Goal: Task Accomplishment & Management: Use online tool/utility

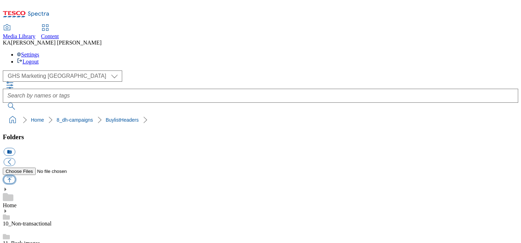
scroll to position [92, 0]
click at [15, 176] on button "button" at bounding box center [10, 180] width 12 height 8
type input "C:\fakepath\1756452139236-ad541770_Nut_Butters_LegoBrand_H_1184x333_V2.jpg"
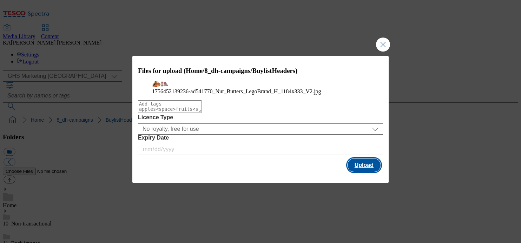
click at [372, 172] on button "Upload" at bounding box center [363, 165] width 33 height 13
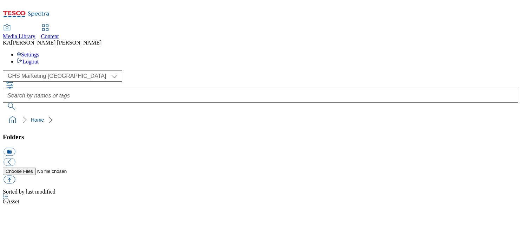
select select "flare-ghs-mktg"
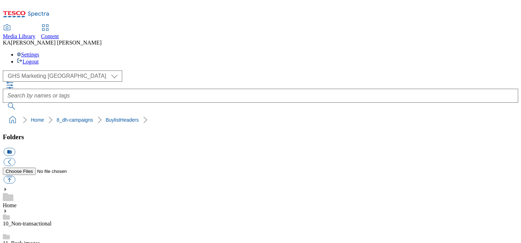
click at [98, 113] on ol "Home 8_dh-campaigns BuylistHeaders" at bounding box center [262, 119] width 511 height 13
click at [15, 176] on button "button" at bounding box center [10, 180] width 12 height 8
type input "C:\fakepath\1756452139236-ad541770_Nut_Butters_LegoBrand_H_1184x333_V2.jpg"
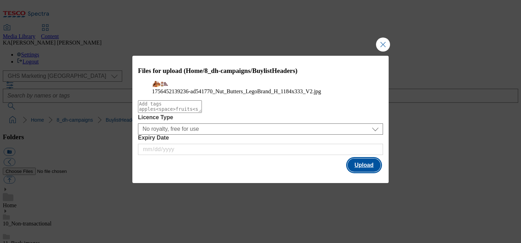
click at [367, 172] on button "Upload" at bounding box center [363, 165] width 33 height 13
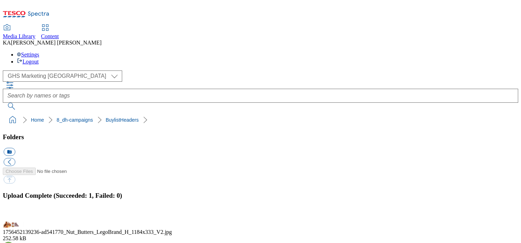
click at [14, 214] on button "button" at bounding box center [9, 217] width 11 height 7
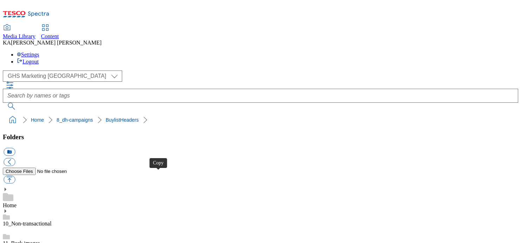
click at [15, 176] on button "button" at bounding box center [10, 180] width 12 height 8
type input "C:\fakepath\1756387560760-ad541829_Heinz_LegoBrand_H_1184x333_V2.jpg"
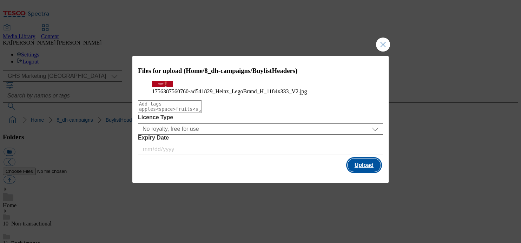
click at [369, 172] on button "Upload" at bounding box center [363, 165] width 33 height 13
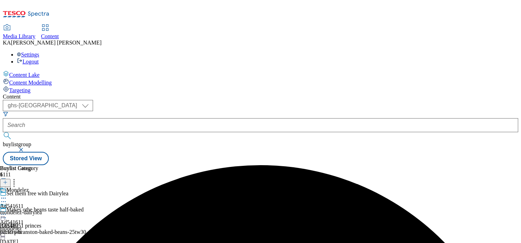
select select "ghs-[GEOGRAPHIC_DATA]"
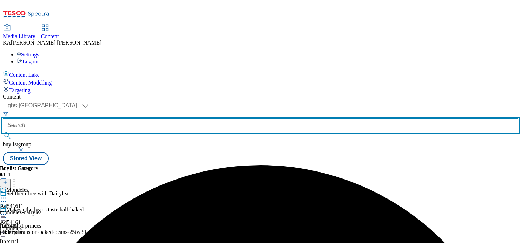
click at [175, 118] on input "text" at bounding box center [260, 125] width 515 height 14
paste input "pip-and-nut-peanut-butter-25tw28"
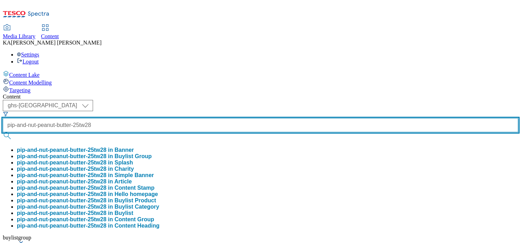
type input "pip-and-nut-peanut-butter-25tw28"
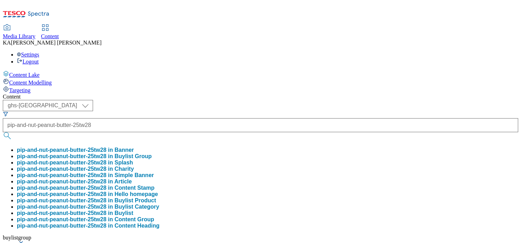
click at [152, 153] on button "pip-and-nut-peanut-butter-25tw28 in Buylist Group" at bounding box center [84, 156] width 135 height 6
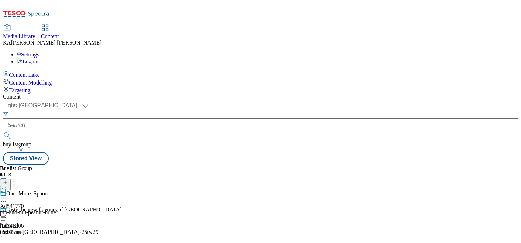
click at [7, 195] on icon at bounding box center [3, 198] width 7 height 7
click at [30, 211] on span "Edit" at bounding box center [26, 213] width 8 height 5
select select "tactical"
select select "supplier funded short term 1-3 weeks"
select select "dunnhumby"
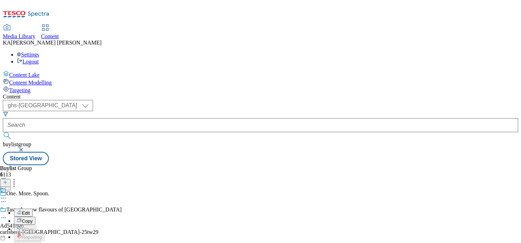
select select "Banner"
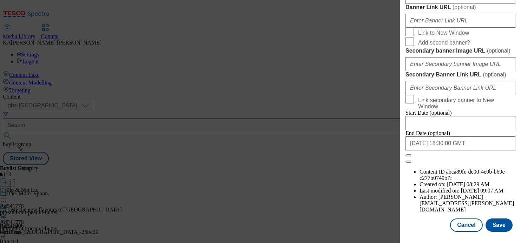
scroll to position [663, 0]
paste input "[URL][DOMAIN_NAME]"
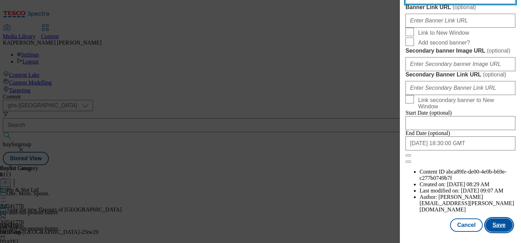
type input "[URL][DOMAIN_NAME]"
click at [496, 223] on button "Save" at bounding box center [498, 225] width 27 height 13
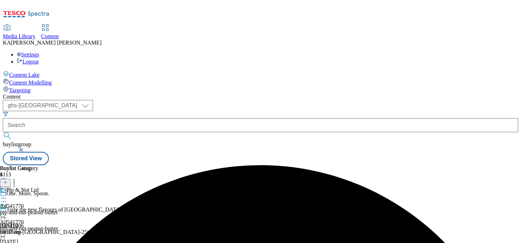
click at [7, 211] on icon at bounding box center [3, 214] width 7 height 7
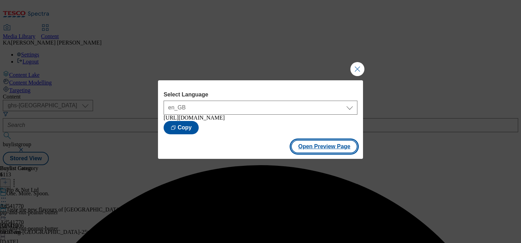
click at [338, 150] on button "Open Preview Page" at bounding box center [324, 146] width 66 height 13
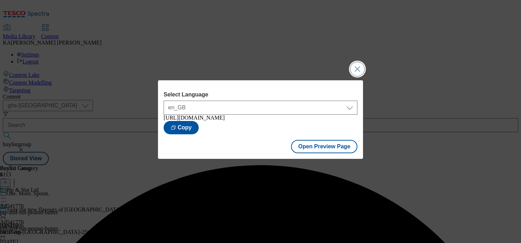
click at [355, 63] on button "Close Modal" at bounding box center [357, 69] width 14 height 14
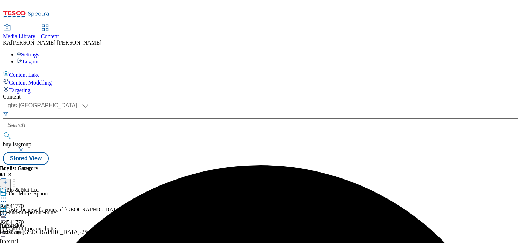
click at [7, 211] on icon at bounding box center [3, 214] width 7 height 7
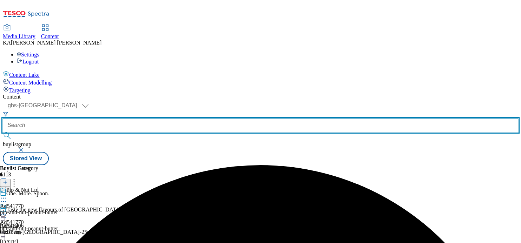
click at [165, 118] on input "text" at bounding box center [260, 125] width 515 height 14
paste input "[PERSON_NAME]-25tw28"
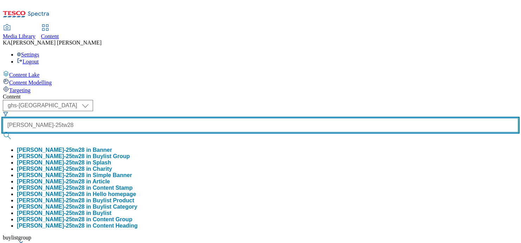
type input "[PERSON_NAME]-25tw28"
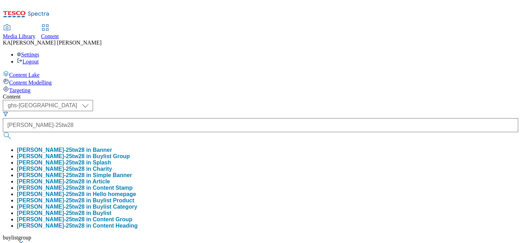
click at [130, 153] on button "[PERSON_NAME]-25tw28 in Buylist Group" at bounding box center [73, 156] width 113 height 6
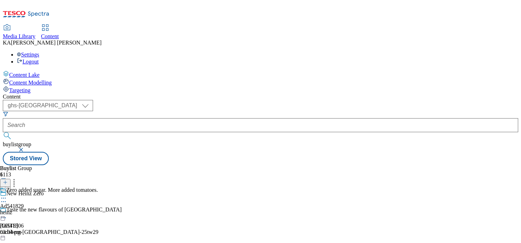
click at [7, 195] on icon at bounding box center [3, 198] width 7 height 7
click at [30, 211] on span "Edit" at bounding box center [26, 213] width 8 height 5
select select "tactical"
select select "supplier funded short term 1-3 weeks"
select select "dunnhumby"
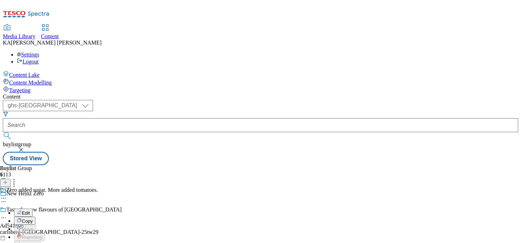
select select "Banner"
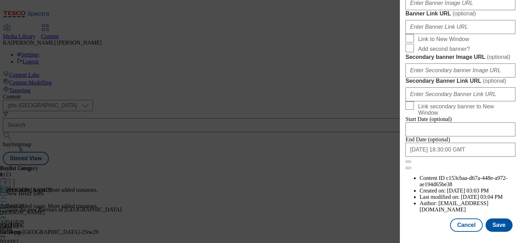
scroll to position [703, 0]
click at [432, 10] on input "Banner Image URL ( optional )" at bounding box center [460, 3] width 110 height 14
paste input "[URL][DOMAIN_NAME]"
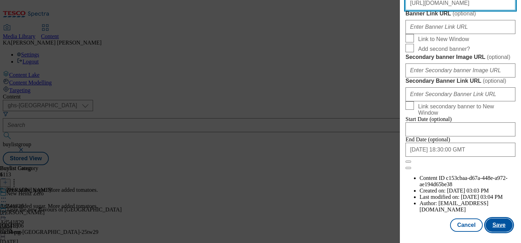
type input "[URL][DOMAIN_NAME]"
click at [496, 226] on button "Save" at bounding box center [498, 225] width 27 height 13
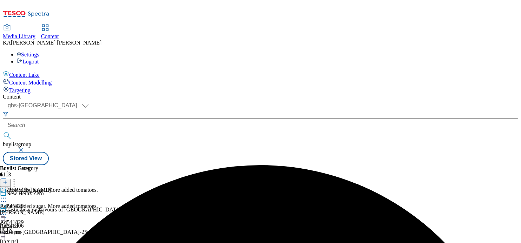
click at [7, 211] on icon at bounding box center [3, 214] width 7 height 7
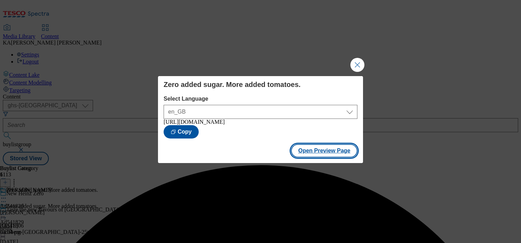
click at [314, 154] on button "Open Preview Page" at bounding box center [324, 150] width 66 height 13
click at [358, 60] on button "Close Modal" at bounding box center [357, 65] width 14 height 14
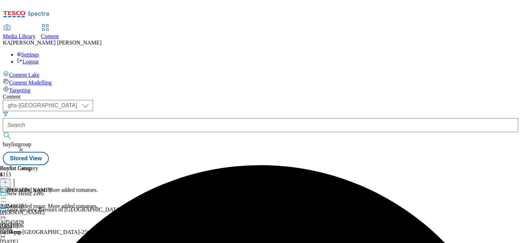
click at [7, 211] on icon at bounding box center [3, 214] width 7 height 7
